Goal: Task Accomplishment & Management: Complete application form

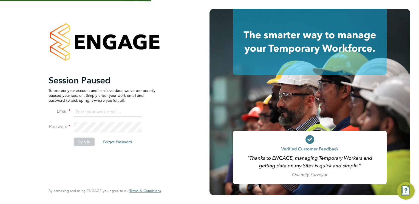
type input "Frank.Pocock@morganhunt.com"
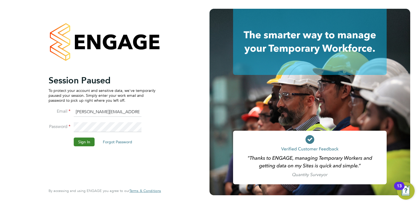
click at [87, 144] on button "Sign In" at bounding box center [84, 142] width 21 height 9
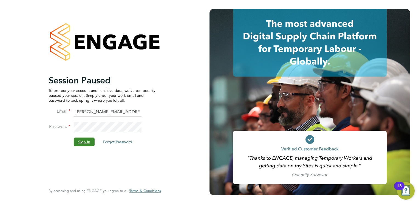
click at [82, 138] on button "Sign In" at bounding box center [84, 142] width 21 height 9
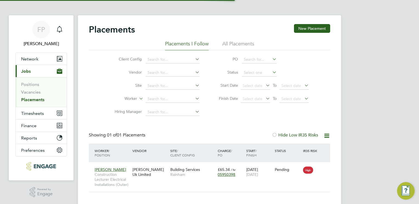
scroll to position [5, 26]
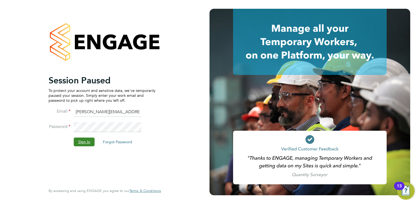
click at [85, 140] on button "Sign In" at bounding box center [84, 142] width 21 height 9
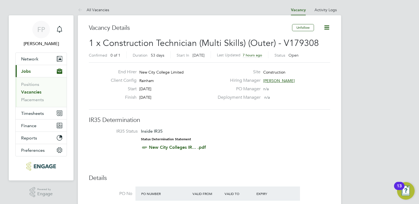
click at [193, 101] on div "Finish 23 Oct 2025" at bounding box center [160, 99] width 108 height 8
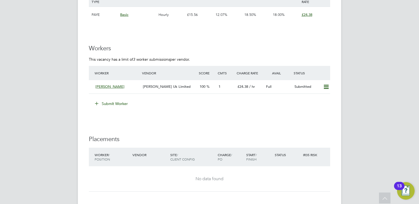
scroll to position [899, 0]
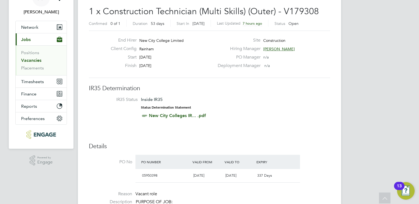
scroll to position [0, 0]
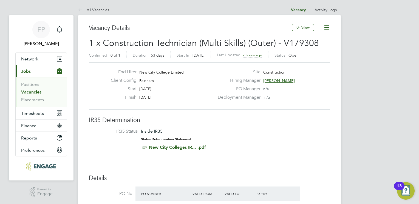
click at [28, 92] on link "Vacancies" at bounding box center [31, 92] width 20 height 5
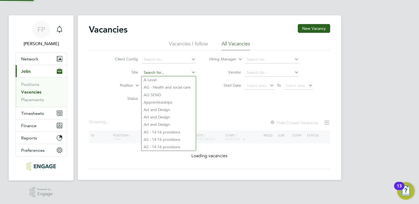
click at [163, 73] on input at bounding box center [169, 73] width 54 height 8
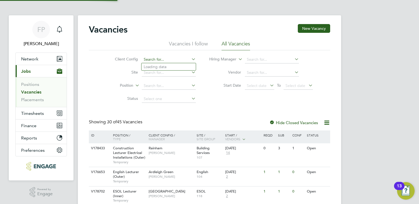
click at [169, 61] on input at bounding box center [169, 60] width 54 height 8
click at [164, 111] on li "Hackney Campus" at bounding box center [178, 111] width 75 height 7
type input "Hackney Campus"
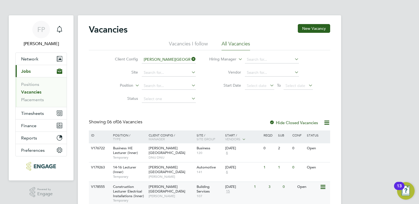
click at [125, 189] on span "Construction Lecturer Electrical Installations (Inner)" at bounding box center [128, 192] width 31 height 14
click at [243, 102] on div "Client Config Hackney Campus Site Position Status Hiring Manager Vendor Start D…" at bounding box center [209, 77] width 241 height 55
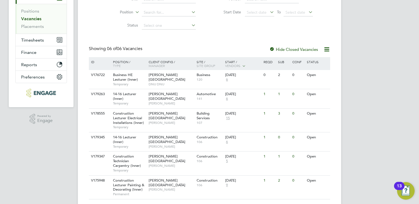
scroll to position [88, 0]
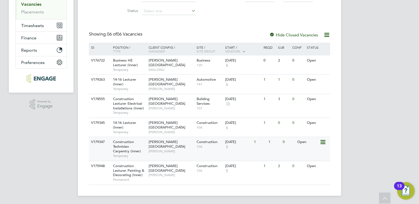
click at [123, 145] on span "Construction Technician Carpentry (Inner)" at bounding box center [127, 147] width 28 height 14
click at [122, 144] on span "Construction Technician Carpentry (Inner)" at bounding box center [127, 147] width 28 height 14
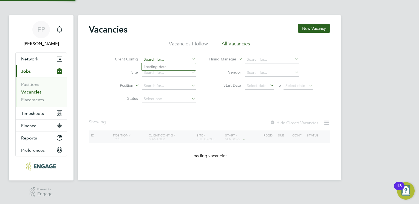
click at [148, 58] on input at bounding box center [169, 60] width 54 height 8
click at [157, 131] on li "Rainham" at bounding box center [178, 133] width 75 height 7
type input "Rainham"
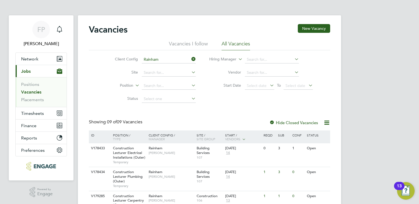
click at [240, 104] on div "Client Config Rainham Site Position Status Hiring Manager Vendor Start Date Sel…" at bounding box center [209, 77] width 241 height 55
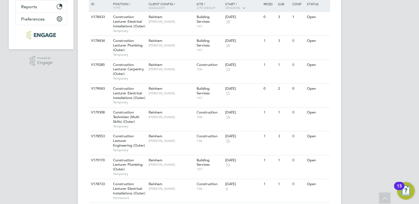
scroll to position [142, 0]
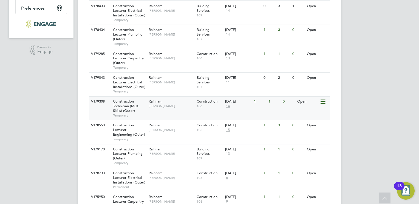
click at [133, 105] on span "Construction Technician (Multi Skills) (Outer)" at bounding box center [126, 106] width 26 height 14
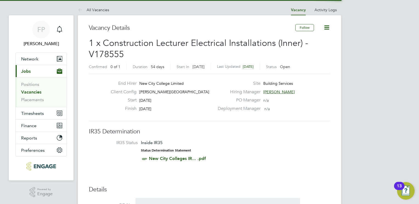
click at [199, 147] on div "Inside IR35 Status Determination Statement New City Colleges IR... .pdf" at bounding box center [173, 151] width 65 height 22
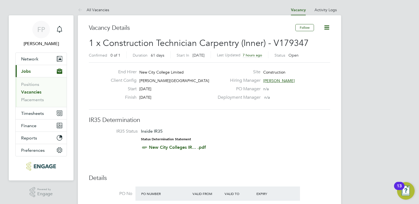
click at [268, 131] on li "IR35 Status Inside IR35 Status Determination Statement New City Colleges IR... …" at bounding box center [209, 141] width 230 height 24
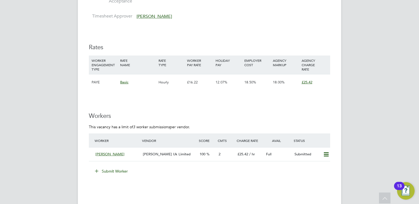
scroll to position [888, 0]
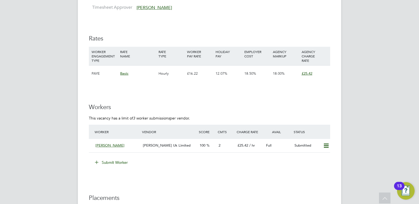
click at [115, 165] on button "Submit Worker" at bounding box center [111, 162] width 41 height 9
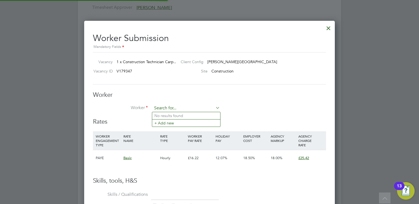
scroll to position [332, 251]
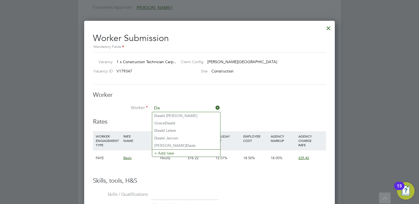
type input "D"
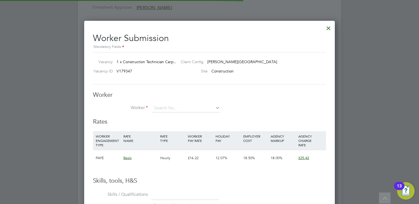
click at [171, 123] on li "+ Add new" at bounding box center [186, 122] width 68 height 7
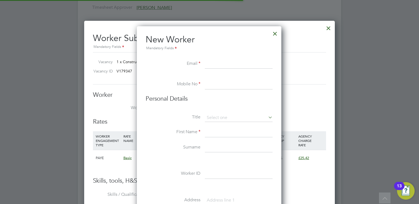
scroll to position [464, 145]
paste input "maxwell.law3@gmail.com"
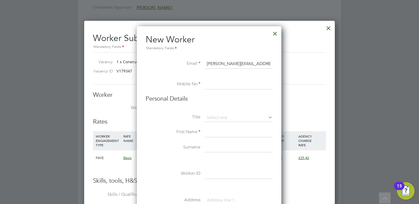
type input "maxwell.law3@gmail.com"
click at [212, 86] on input at bounding box center [239, 85] width 68 height 10
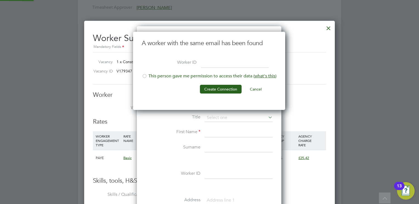
scroll to position [78, 153]
click at [159, 78] on li "This person gave me permission to access their data ( what's this )" at bounding box center [209, 78] width 135 height 11
click at [211, 91] on button "Create Connection" at bounding box center [221, 89] width 42 height 9
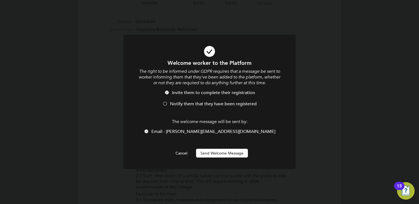
click at [228, 157] on button "Send Welcome Message" at bounding box center [222, 153] width 52 height 9
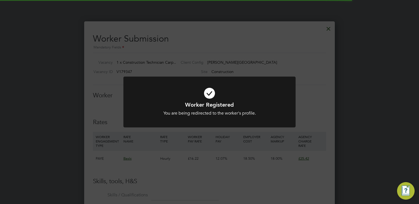
scroll to position [888, 0]
click at [202, 103] on h1 "Worker Registered" at bounding box center [209, 104] width 142 height 7
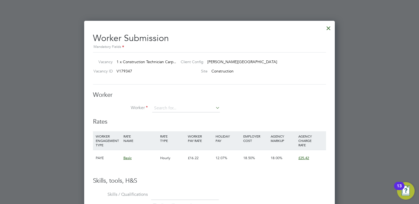
click at [211, 112] on li "Worker" at bounding box center [209, 111] width 233 height 14
click at [204, 107] on input at bounding box center [186, 108] width 68 height 8
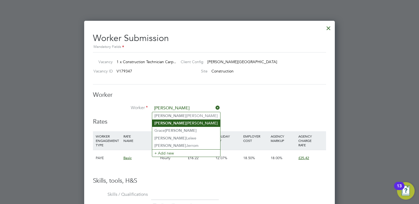
click at [182, 122] on li "David Lawrence" at bounding box center [186, 123] width 68 height 7
type input "David Lawrence"
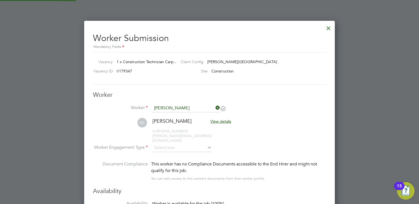
scroll to position [453, 251]
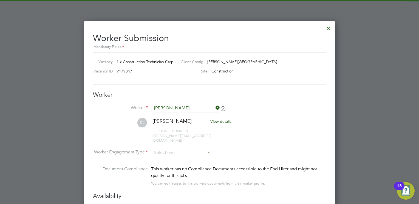
click at [248, 124] on li "DL David Lawrence View details m: +44 7939 438 376 maxwell.law3@gmail.com" at bounding box center [209, 133] width 233 height 31
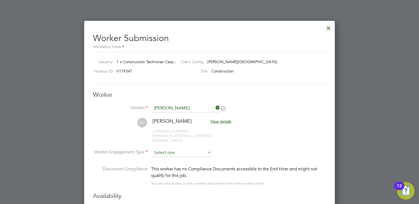
click at [196, 149] on input at bounding box center [181, 153] width 59 height 8
click at [192, 163] on li "PAYE" at bounding box center [182, 162] width 60 height 7
type input "PAYE"
click at [268, 136] on li "DL David Lawrence View details m: +44 7939 438 376 maxwell.law3@gmail.com" at bounding box center [209, 133] width 233 height 31
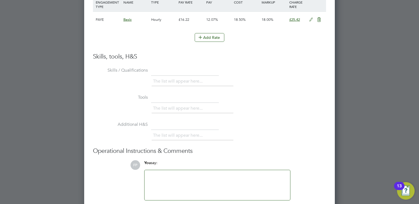
scroll to position [1171, 0]
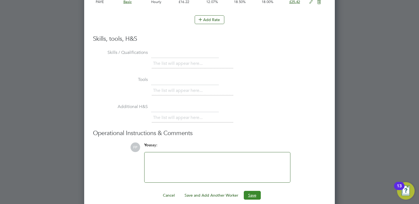
click at [258, 191] on button "Save" at bounding box center [252, 195] width 17 height 9
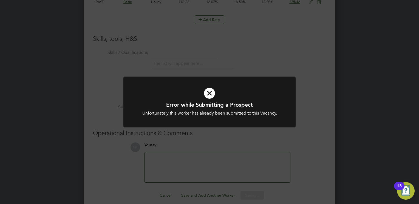
click at [235, 100] on icon at bounding box center [209, 93] width 142 height 21
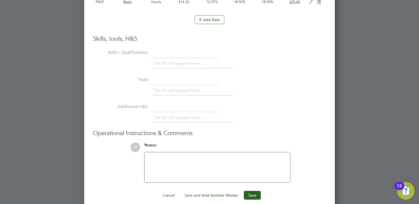
click at [251, 93] on li "Tools The list will appear here..." at bounding box center [209, 88] width 233 height 27
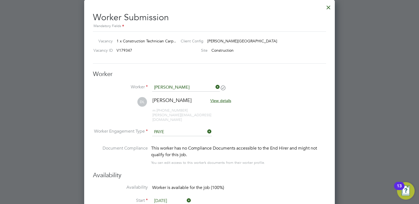
scroll to position [897, 0]
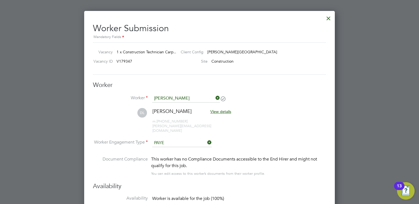
click at [276, 119] on li "DL David Lawrence View details m: +44 7939 438 376 maxwell.law3@gmail.com" at bounding box center [209, 123] width 233 height 31
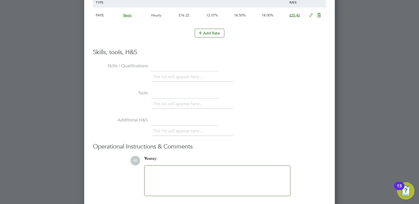
scroll to position [1171, 0]
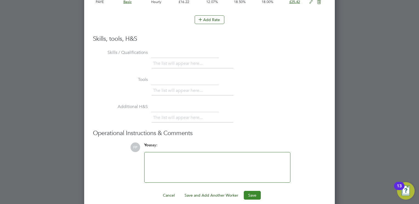
click at [255, 191] on button "Save" at bounding box center [252, 195] width 17 height 9
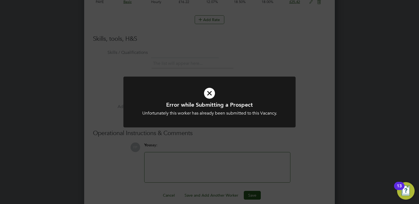
click at [208, 95] on icon at bounding box center [209, 93] width 142 height 21
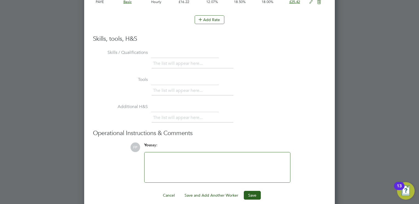
click at [282, 90] on div "The list will appear here..." at bounding box center [238, 91] width 174 height 11
drag, startPoint x: 282, startPoint y: 90, endPoint x: 282, endPoint y: 94, distance: 3.7
click at [282, 94] on li "Tools The list will appear here..." at bounding box center [209, 88] width 233 height 27
click at [169, 191] on button "Cancel" at bounding box center [168, 195] width 21 height 9
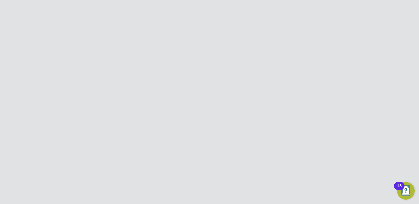
scroll to position [461, 0]
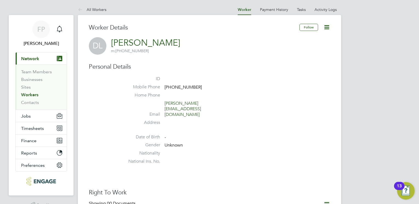
scroll to position [0, 0]
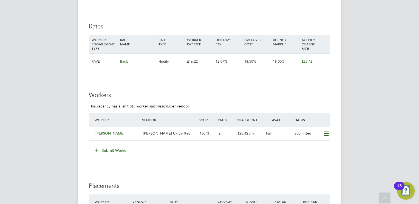
scroll to position [910, 0]
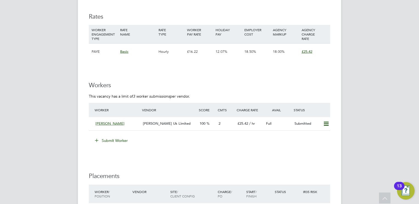
click at [124, 143] on button "Submit Worker" at bounding box center [111, 140] width 41 height 9
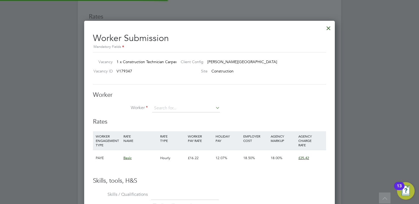
scroll to position [332, 251]
click at [175, 124] on li "+ Add new" at bounding box center [186, 122] width 68 height 7
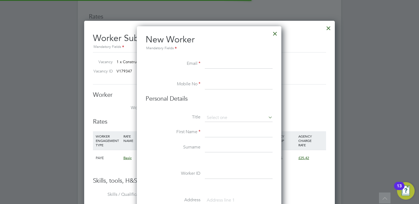
scroll to position [464, 145]
click at [215, 115] on input at bounding box center [239, 118] width 68 height 8
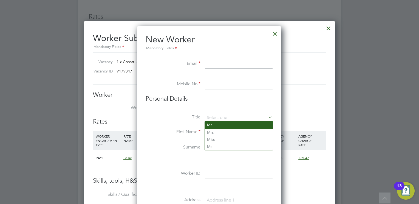
click at [216, 125] on li "Mr" at bounding box center [239, 125] width 68 height 7
type input "Mr"
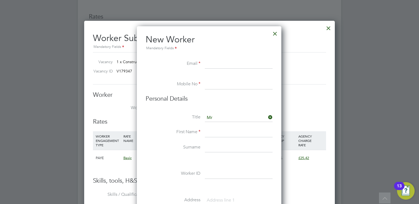
click at [216, 131] on input at bounding box center [239, 133] width 68 height 10
type input "David Maxwell"
click at [216, 144] on input at bounding box center [239, 148] width 68 height 10
type input "[PERSON_NAME]"
click at [217, 82] on input at bounding box center [239, 85] width 68 height 10
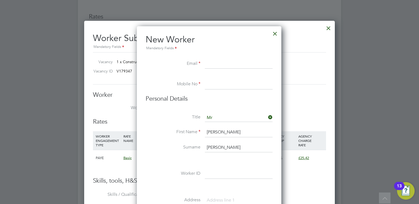
click at [210, 64] on input at bounding box center [239, 64] width 68 height 10
type input "Frank.Pocock@morganhunt.com"
drag, startPoint x: 271, startPoint y: 63, endPoint x: 202, endPoint y: 67, distance: 69.4
click at [202, 67] on li "Email Frank.Pocock@morganhunt.com" at bounding box center [208, 66] width 127 height 15
click at [233, 64] on input "maxwell.law3@gmail.com" at bounding box center [239, 64] width 68 height 10
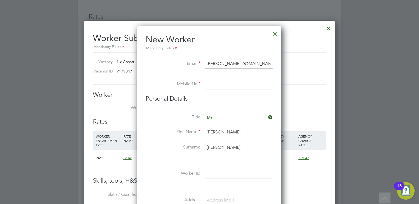
type input "[PERSON_NAME][DOMAIN_NAME][EMAIL_ADDRESS][DOMAIN_NAME]"
click at [227, 85] on input at bounding box center [239, 85] width 68 height 10
paste input "7939 438 376"
click at [207, 85] on input "7939 438 376" at bounding box center [239, 85] width 68 height 10
type input "07939 438 376"
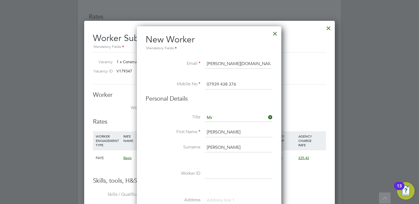
click at [167, 125] on li "Title Mr" at bounding box center [208, 121] width 127 height 14
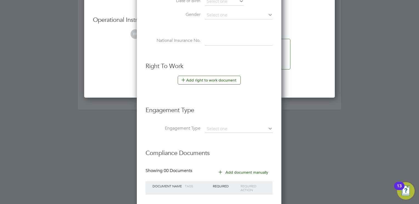
scroll to position [1196, 0]
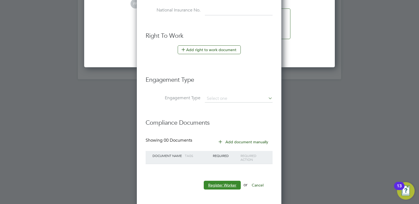
click at [224, 182] on button "Register Worker" at bounding box center [222, 185] width 37 height 9
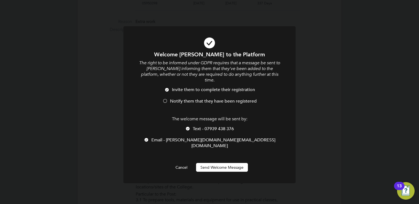
scroll to position [464, 145]
click at [227, 163] on button "Send Welcome Message" at bounding box center [222, 167] width 52 height 9
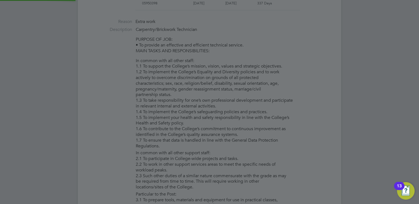
type input "[PERSON_NAME] [PERSON_NAME]"
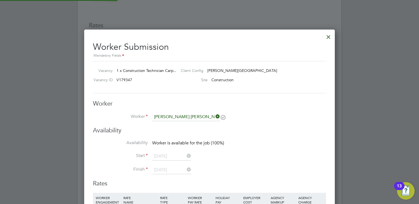
scroll to position [910, 0]
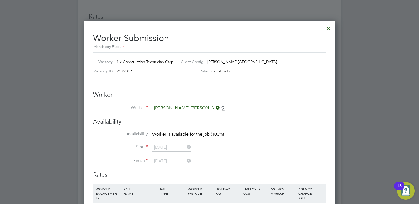
click at [250, 153] on li "Start 01 Sep 2025" at bounding box center [209, 151] width 233 height 14
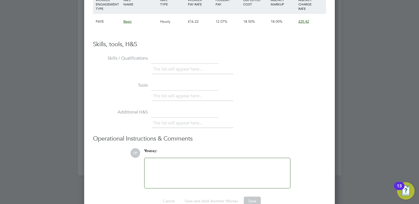
scroll to position [1110, 0]
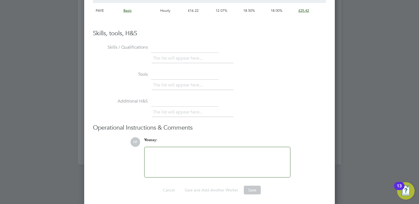
click at [250, 153] on div at bounding box center [217, 163] width 139 height 24
click at [267, 98] on li "Additional H&S The list will appear here..." at bounding box center [209, 110] width 233 height 27
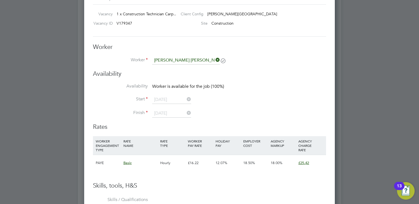
scroll to position [957, 0]
click at [255, 82] on div "Availability Availability Worker is available for the job (100%) Start 01 Sep 2…" at bounding box center [209, 97] width 233 height 53
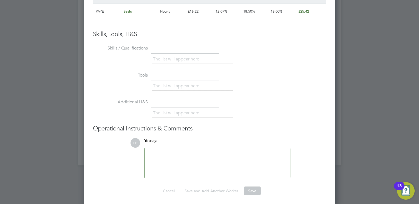
scroll to position [1110, 0]
click at [203, 142] on div "You say:" at bounding box center [217, 143] width 146 height 10
click at [198, 157] on div at bounding box center [217, 163] width 139 height 24
click at [267, 125] on h3 "Operational Instructions & Comments" at bounding box center [209, 128] width 233 height 8
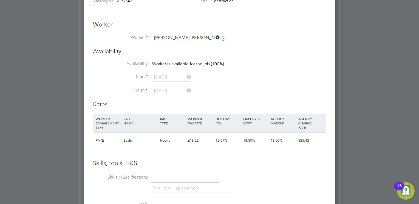
scroll to position [979, 0]
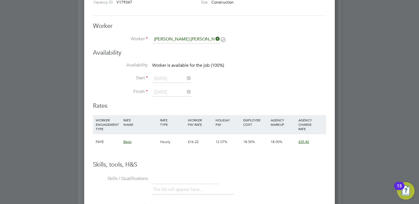
click at [227, 79] on li "Start 01 Sep 2025" at bounding box center [209, 82] width 233 height 14
click at [171, 76] on ul "Availability Worker is available for the job (100%) Start 01 Sep 2025 Finish 31…" at bounding box center [209, 82] width 233 height 40
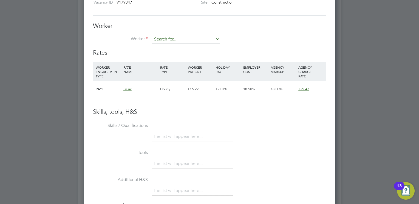
scroll to position [3, 2]
click at [185, 41] on input at bounding box center [186, 39] width 68 height 8
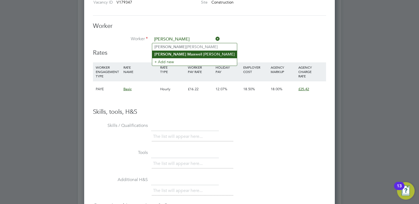
click at [185, 55] on li "David Max well Lawrence" at bounding box center [194, 54] width 85 height 7
type input "[PERSON_NAME] [PERSON_NAME]"
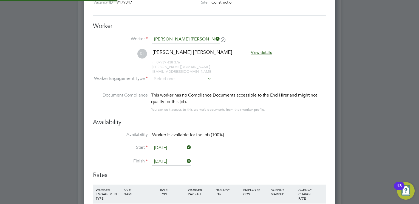
scroll to position [453, 251]
click at [233, 72] on li "DL [PERSON_NAME] [PERSON_NAME] View details m: 07939 438 376 [PERSON_NAME][DOMA…" at bounding box center [209, 62] width 233 height 26
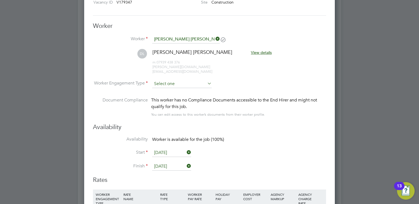
click at [182, 94] on li "PAYE" at bounding box center [182, 93] width 60 height 7
type input "PAYE"
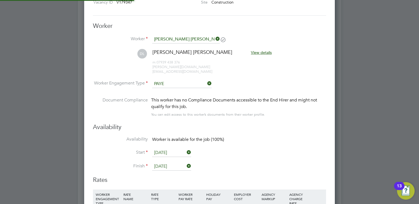
scroll to position [16, 28]
click at [255, 113] on li "Document Compliance This worker has no Compliance Documents accessible to the E…" at bounding box center [209, 110] width 233 height 27
click at [173, 149] on input "[DATE]" at bounding box center [171, 153] width 39 height 8
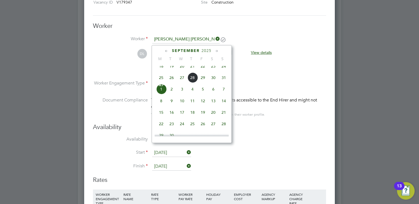
click at [264, 163] on li "Finish 31 Oct 2025" at bounding box center [209, 170] width 233 height 14
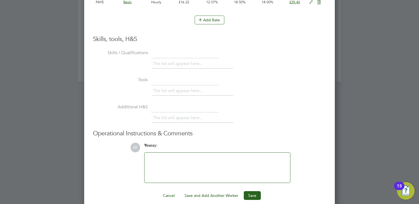
scroll to position [1193, 0]
click at [256, 191] on button "Save" at bounding box center [252, 195] width 17 height 9
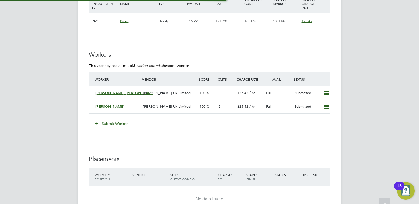
scroll to position [910, 0]
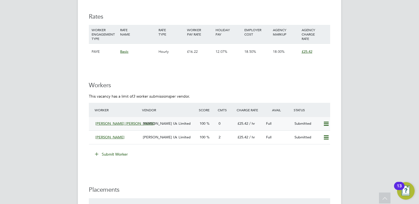
click at [124, 123] on span "[PERSON_NAME] [PERSON_NAME]" at bounding box center [124, 123] width 59 height 5
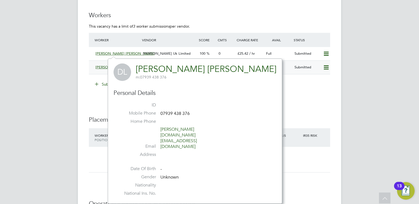
scroll to position [997, 0]
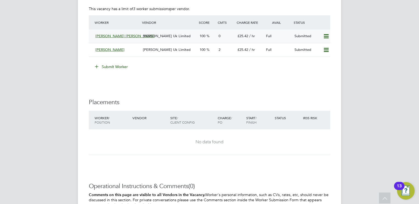
click at [111, 37] on span "[PERSON_NAME] [PERSON_NAME]" at bounding box center [124, 36] width 59 height 5
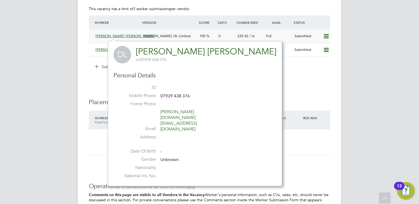
click at [109, 36] on span "[PERSON_NAME] [PERSON_NAME]" at bounding box center [124, 36] width 59 height 5
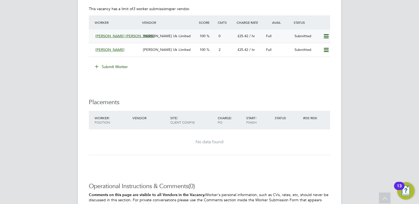
click at [152, 30] on div "David Maxwell Lawrence Morgan Hunt Uk Limited 100 0 £25.42 / hr Full Submitted" at bounding box center [209, 36] width 241 height 13
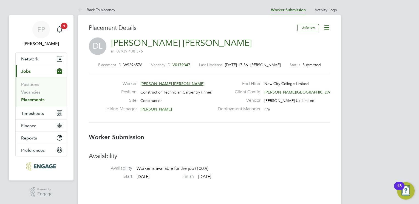
click at [276, 159] on h3 "Availability" at bounding box center [209, 157] width 241 height 8
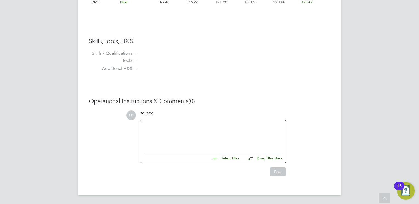
click at [227, 158] on input "file" at bounding box center [241, 158] width 82 height 8
type input "C:\fakepath\[PERSON_NAME] [PERSON_NAME] CV.pdf"
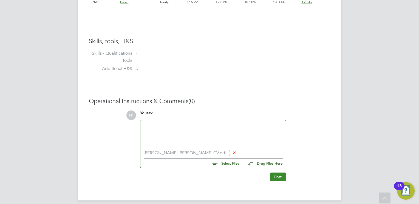
click at [281, 178] on button "Post" at bounding box center [278, 177] width 16 height 9
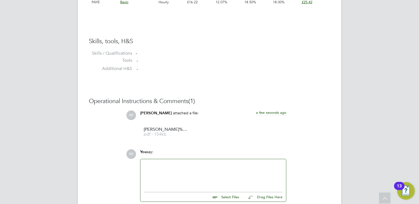
click at [260, 66] on li "Tools -" at bounding box center [209, 62] width 241 height 8
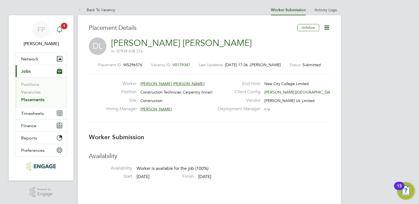
click at [62, 33] on div "Main navigation" at bounding box center [59, 29] width 11 height 11
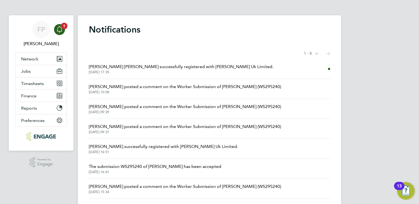
click at [170, 92] on span "26 Aug 2025, 10:08" at bounding box center [185, 92] width 192 height 4
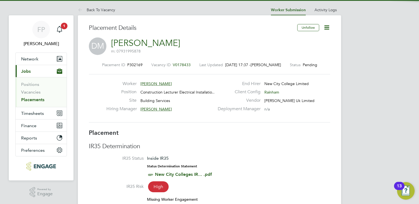
click at [206, 137] on h3 "Placement" at bounding box center [209, 133] width 241 height 8
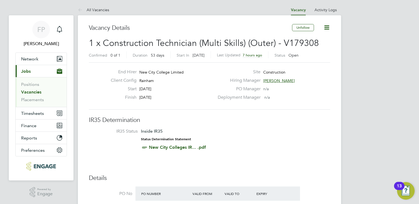
click at [253, 143] on li "IR35 Status Inside IR35 Status Determination Statement New City Colleges IR... …" at bounding box center [209, 141] width 230 height 24
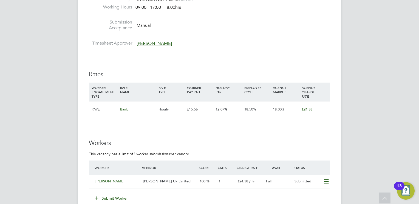
scroll to position [855, 0]
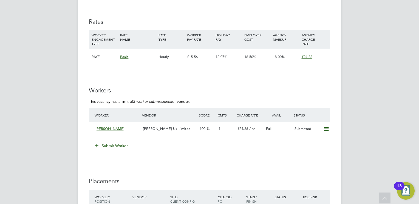
click at [110, 147] on button "Submit Worker" at bounding box center [111, 146] width 41 height 9
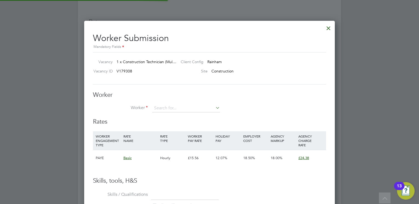
scroll to position [332, 251]
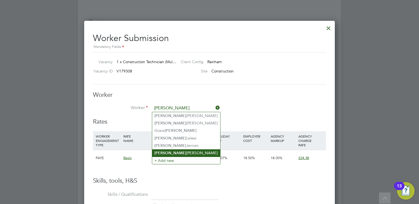
click at [187, 152] on li "[PERSON_NAME] [PERSON_NAME]" at bounding box center [186, 153] width 68 height 7
type input "[PERSON_NAME] [PERSON_NAME]"
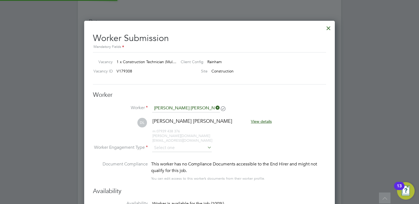
scroll to position [453, 251]
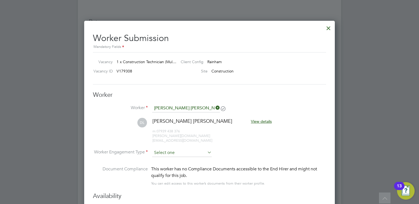
click at [192, 149] on input at bounding box center [181, 153] width 59 height 8
click at [190, 164] on li "PAYE" at bounding box center [182, 162] width 60 height 7
type input "PAYE"
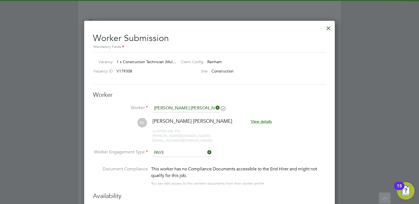
click at [258, 143] on li "DL [PERSON_NAME] [PERSON_NAME] View details m: 07939 438 376 [PERSON_NAME][DOMA…" at bounding box center [209, 133] width 233 height 31
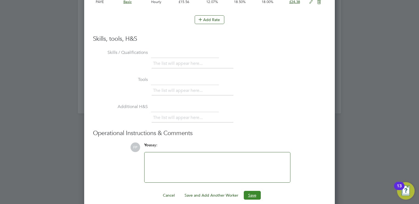
click at [257, 191] on button "Save" at bounding box center [252, 195] width 17 height 9
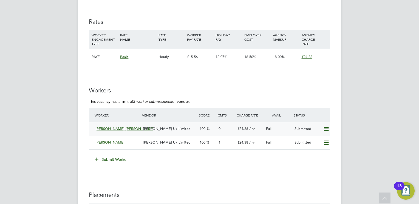
click at [283, 130] on div "Full" at bounding box center [278, 129] width 28 height 9
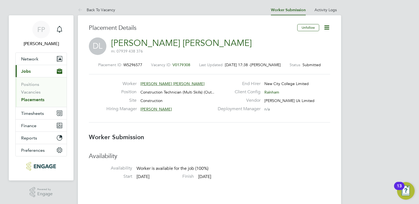
click at [215, 136] on h3 "Worker Submission" at bounding box center [209, 138] width 241 height 8
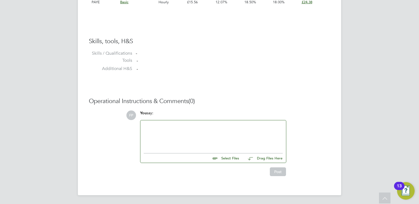
click at [230, 160] on input "file" at bounding box center [241, 158] width 82 height 8
type input "C:\fakepath\[PERSON_NAME] [PERSON_NAME] CV.pdf"
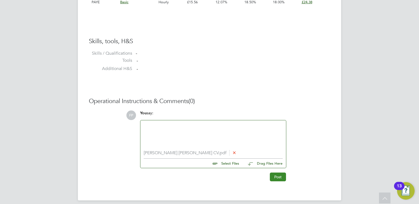
click at [275, 178] on button "Post" at bounding box center [278, 177] width 16 height 9
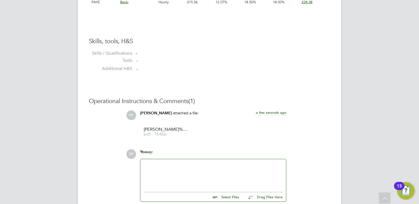
click at [310, 59] on li "Tools -" at bounding box center [209, 62] width 241 height 8
